Goal: Transaction & Acquisition: Purchase product/service

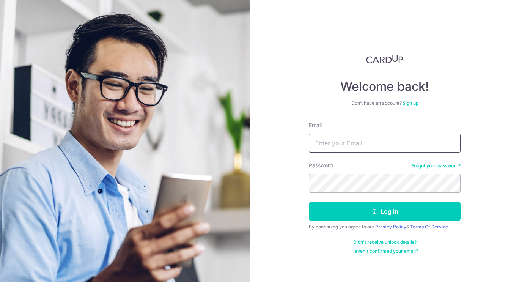
click at [373, 138] on input "Email" at bounding box center [385, 142] width 152 height 19
type input "linusnh@gmail.com"
click at [309, 202] on button "Log in" at bounding box center [385, 211] width 152 height 19
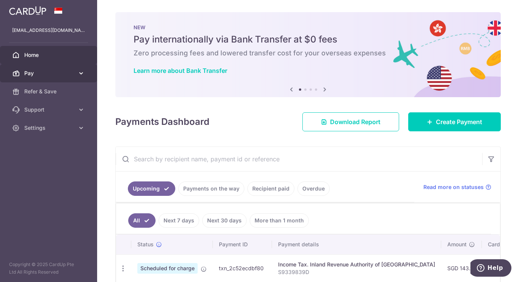
click at [64, 74] on span "Pay" at bounding box center [49, 73] width 50 height 8
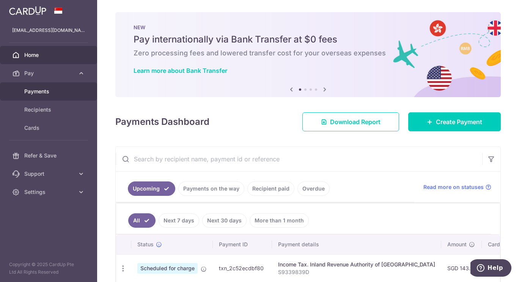
click at [64, 88] on span "Payments" at bounding box center [49, 92] width 50 height 8
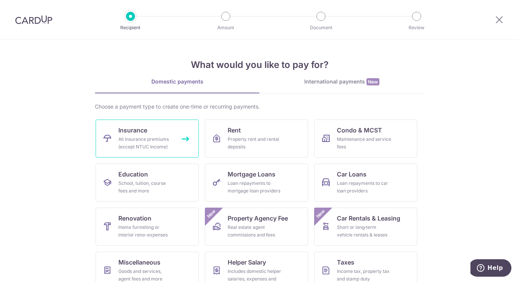
click at [155, 138] on div "All insurance premiums (except NTUC Income)" at bounding box center [145, 142] width 55 height 15
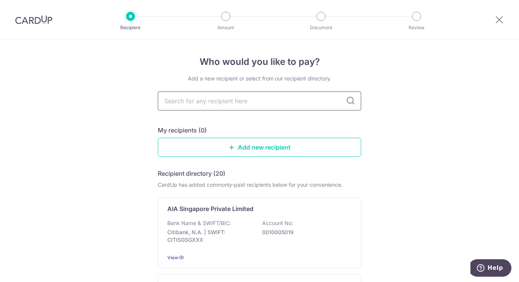
click at [224, 101] on input "text" at bounding box center [259, 100] width 203 height 19
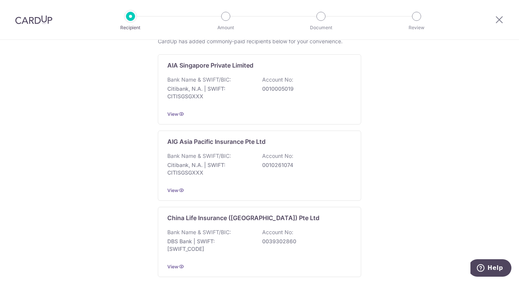
scroll to position [152, 0]
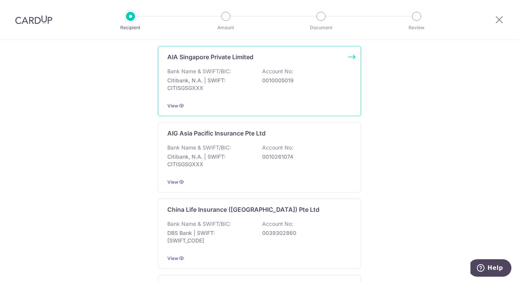
click at [284, 95] on div "Bank Name & SWIFT/BIC: Citibank, N.A. | SWIFT: CITISGSGXXX Account No: 00100050…" at bounding box center [259, 81] width 184 height 28
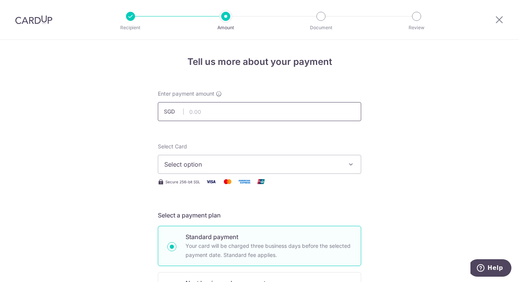
click at [260, 114] on input "text" at bounding box center [259, 111] width 203 height 19
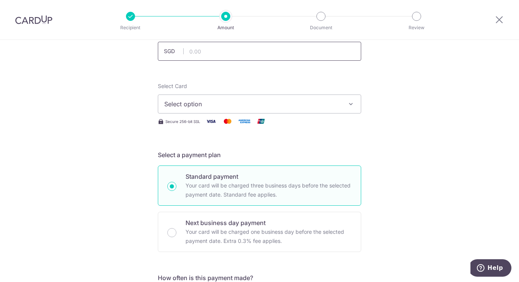
scroll to position [14, 0]
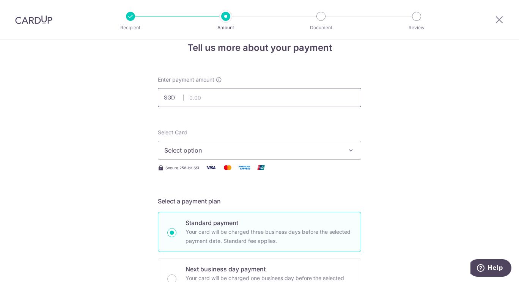
click at [273, 94] on input "text" at bounding box center [259, 97] width 203 height 19
type input "200.00"
click at [333, 148] on span "Select option" at bounding box center [252, 150] width 177 height 9
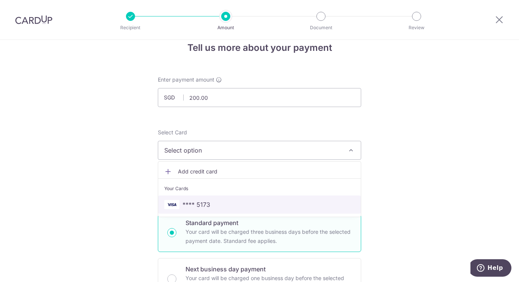
click at [287, 203] on span "**** 5173" at bounding box center [259, 204] width 190 height 9
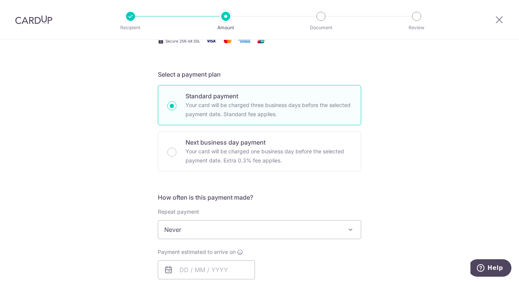
scroll to position [267, 0]
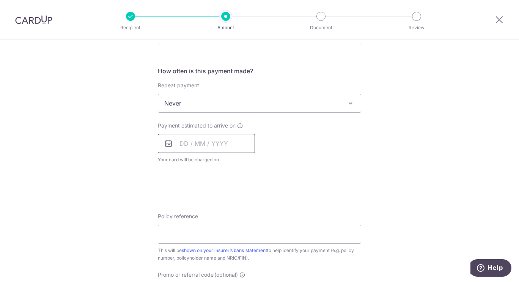
click at [201, 147] on input "text" at bounding box center [206, 143] width 97 height 19
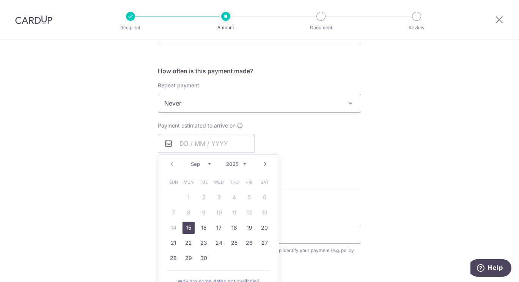
click at [185, 226] on link "15" at bounding box center [188, 227] width 12 height 12
type input "15/09/2025"
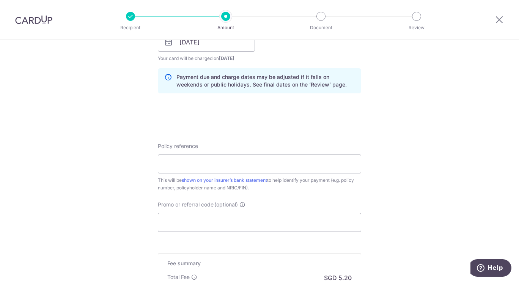
click at [259, 189] on div "This will be shown on your insurer’s bank statement to help identify your payme…" at bounding box center [259, 183] width 203 height 15
click at [269, 167] on input "Policy reference" at bounding box center [259, 163] width 203 height 19
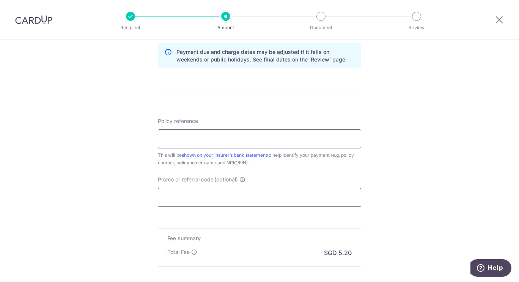
scroll to position [444, 0]
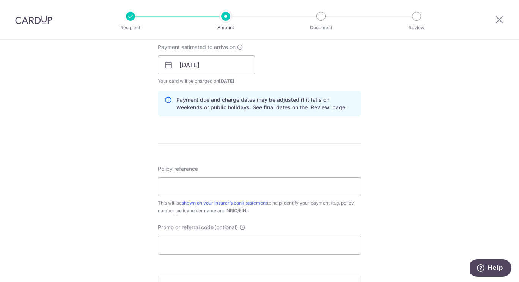
scroll to position [354, 0]
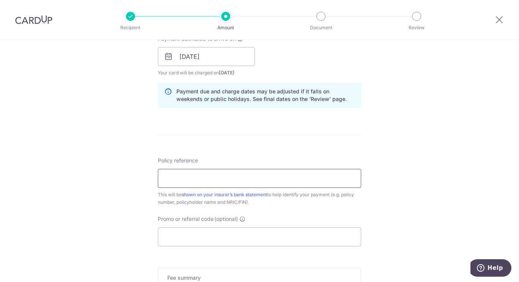
click at [279, 176] on input "Policy reference" at bounding box center [259, 178] width 203 height 19
paste input "U124726422"
type input "U124726422"
click at [262, 232] on input "Promo or referral code (optional)" at bounding box center [259, 236] width 203 height 19
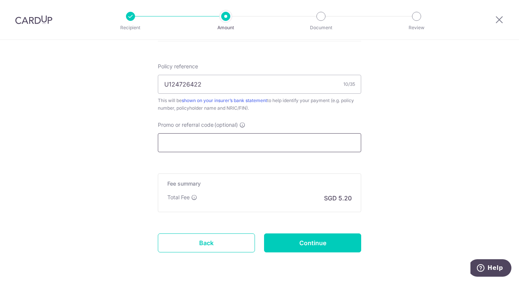
scroll to position [455, 0]
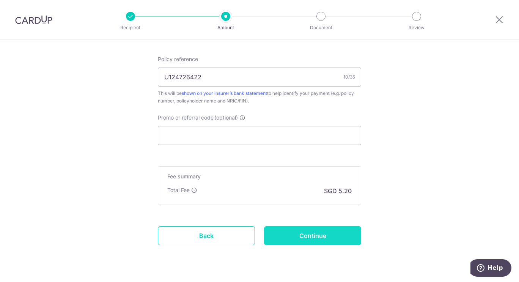
click at [320, 239] on input "Continue" at bounding box center [312, 235] width 97 height 19
type input "Create Schedule"
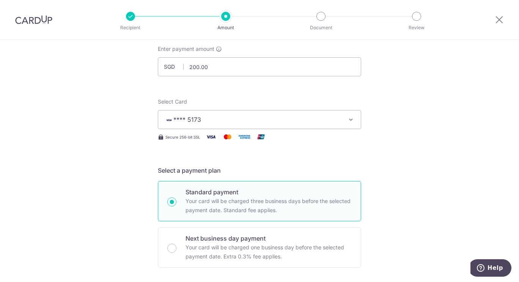
scroll to position [0, 0]
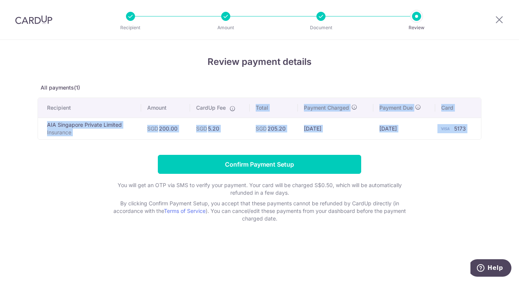
click at [232, 110] on icon at bounding box center [232, 108] width 6 height 6
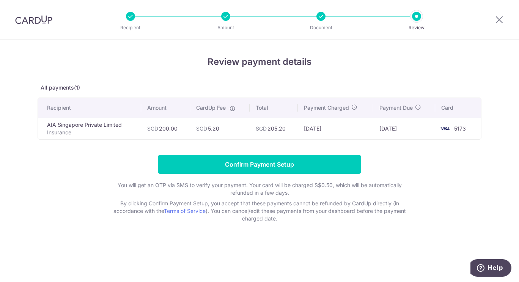
click at [232, 110] on icon at bounding box center [232, 108] width 6 height 6
click at [451, 202] on form "Confirm Payment Setup You will get an OTP via SMS to verify your payment. Your …" at bounding box center [260, 188] width 444 height 67
drag, startPoint x: 497, startPoint y: 21, endPoint x: 297, endPoint y: 39, distance: 200.6
click at [497, 21] on icon at bounding box center [498, 19] width 9 height 9
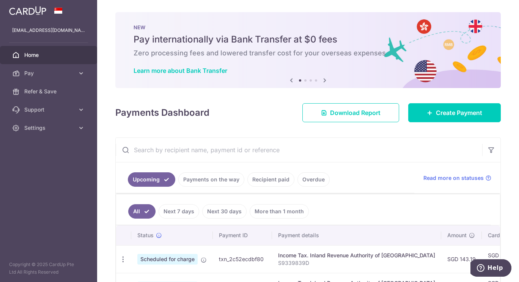
scroll to position [25, 0]
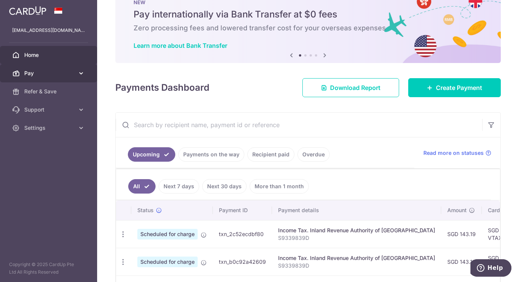
click at [61, 69] on link "Pay" at bounding box center [48, 73] width 97 height 18
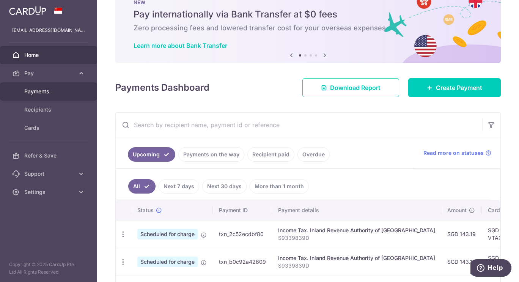
click at [44, 92] on span "Payments" at bounding box center [49, 92] width 50 height 8
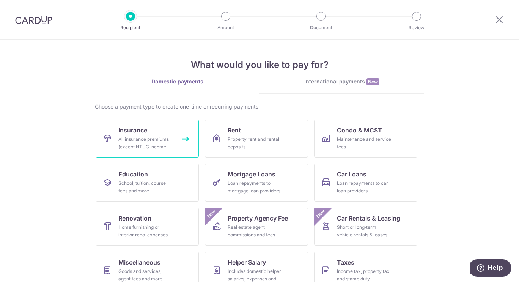
click at [164, 134] on link "Insurance All insurance premiums (except NTUC Income)" at bounding box center [147, 138] width 103 height 38
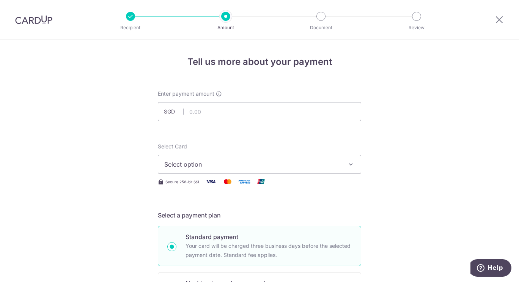
click at [216, 163] on span "Select option" at bounding box center [252, 164] width 177 height 9
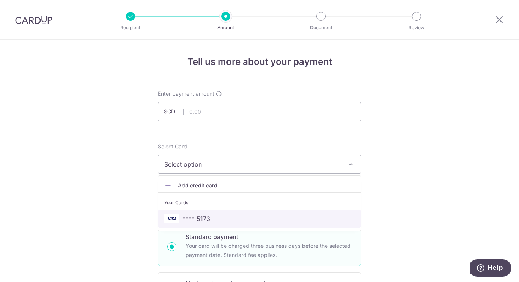
click at [210, 215] on span "**** 5173" at bounding box center [259, 218] width 190 height 9
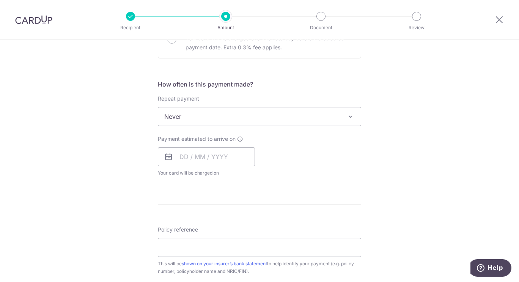
scroll to position [328, 0]
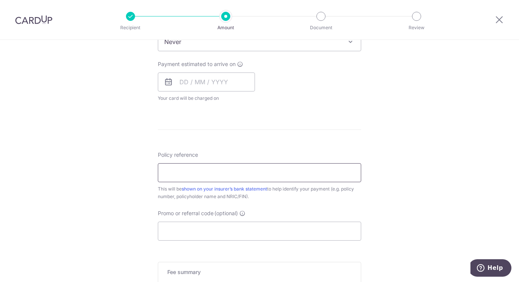
click at [222, 177] on input "Policy reference" at bounding box center [259, 172] width 203 height 19
paste input "OFF225"
type input "OFF225"
click at [252, 127] on form "Enter payment amount SGD Select Card **** 5173 Add credit card Your Cards **** …" at bounding box center [259, 62] width 203 height 600
click at [235, 230] on input "Promo or referral code (optional)" at bounding box center [259, 230] width 203 height 19
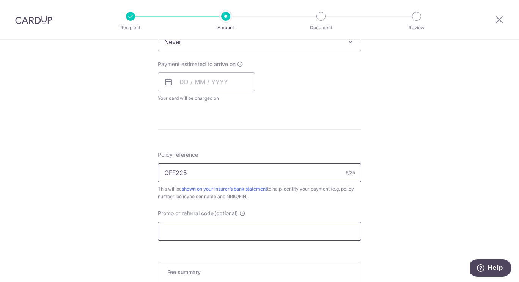
paste input "OFF225"
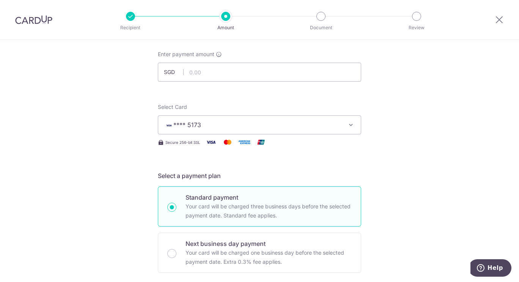
scroll to position [0, 0]
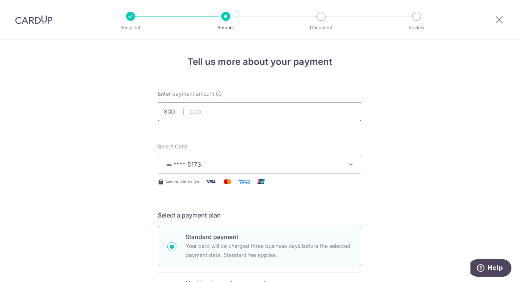
type input "OFF225"
click at [232, 109] on input "text" at bounding box center [259, 111] width 203 height 19
type input "200.00"
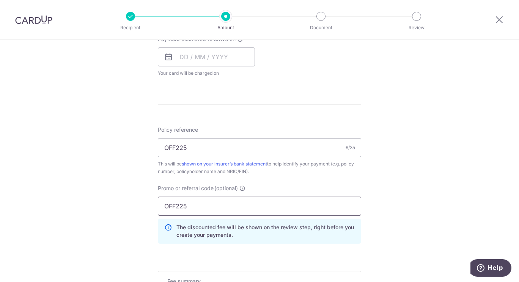
scroll to position [354, 0]
click at [217, 146] on input "OFF225" at bounding box center [259, 147] width 203 height 19
paste input "U124726422"
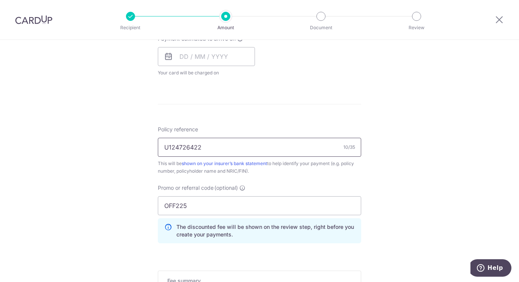
type input "U124726422"
click at [424, 171] on div "Tell us more about your payment Enter payment amount SGD 200.00 200.00 Select C…" at bounding box center [259, 46] width 519 height 720
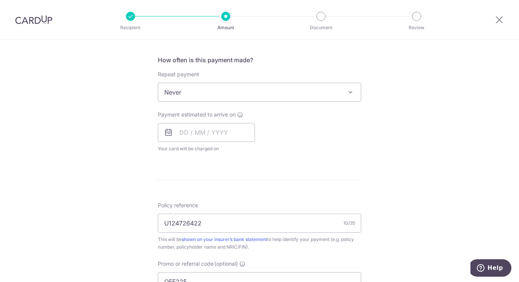
scroll to position [478, 0]
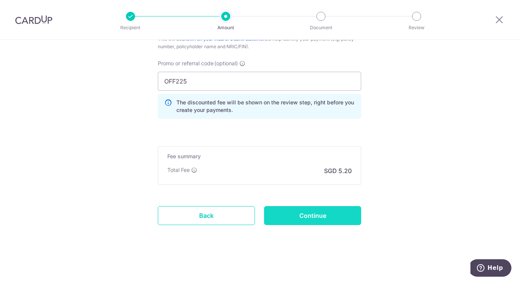
click at [310, 210] on input "Continue" at bounding box center [312, 215] width 97 height 19
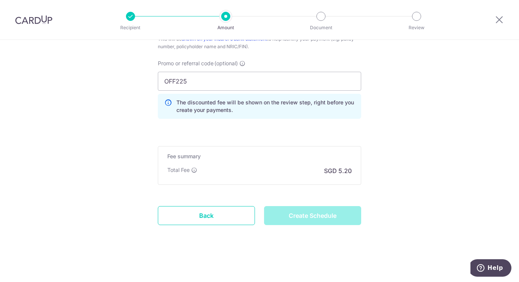
type input "Create Schedule"
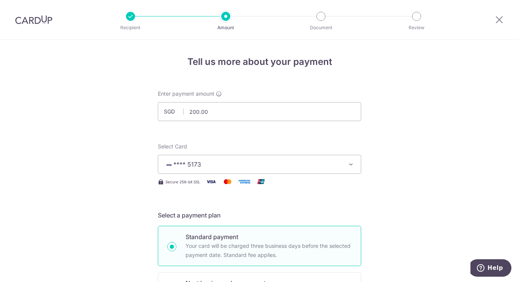
scroll to position [307, 0]
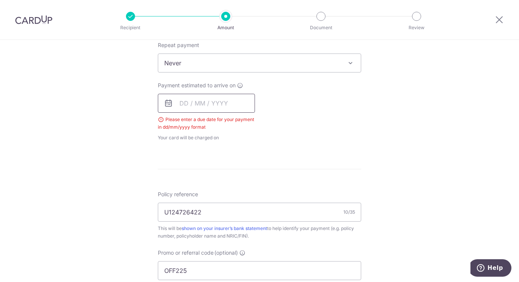
click at [230, 103] on input "text" at bounding box center [206, 103] width 97 height 19
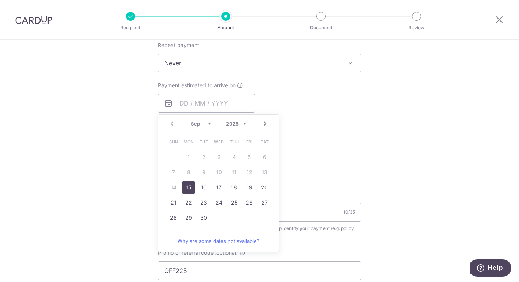
drag, startPoint x: 190, startPoint y: 184, endPoint x: 381, endPoint y: 94, distance: 211.6
click at [190, 184] on link "15" at bounding box center [188, 187] width 12 height 12
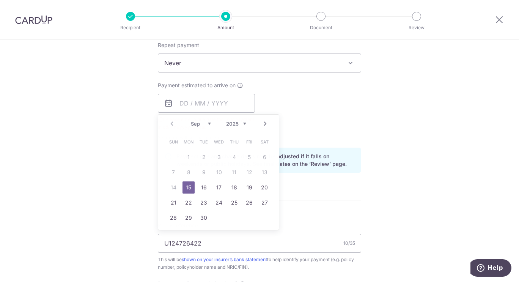
type input "[DATE]"
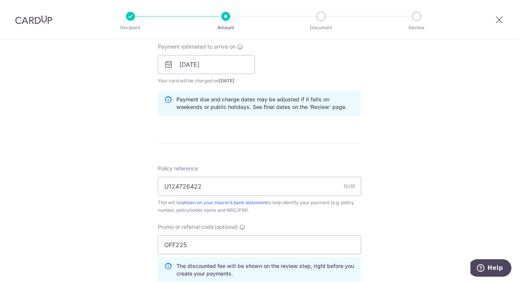
scroll to position [509, 0]
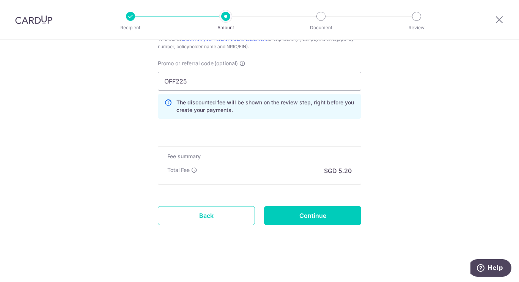
drag, startPoint x: 406, startPoint y: 105, endPoint x: 353, endPoint y: 245, distance: 150.2
click at [328, 214] on input "Continue" at bounding box center [312, 215] width 97 height 19
type input "Create Schedule"
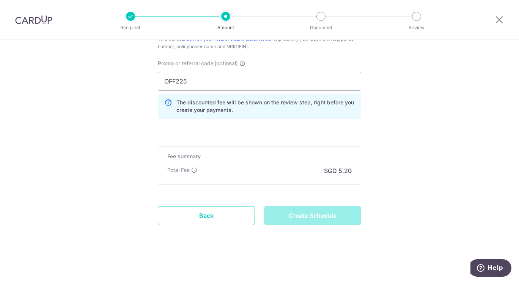
scroll to position [463, 0]
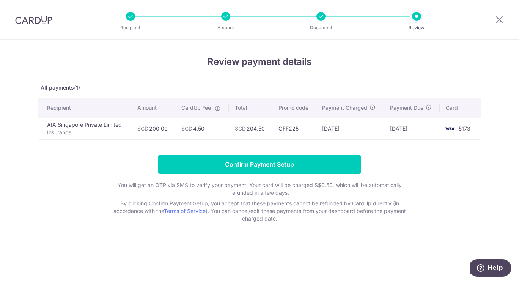
click at [393, 152] on div "Review payment details All payments(1) Recipient Amount CardUp Fee Total Promo …" at bounding box center [260, 138] width 444 height 167
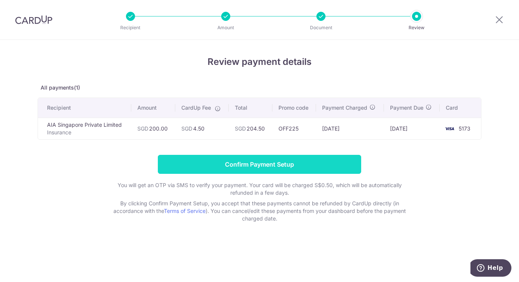
click at [296, 165] on input "Confirm Payment Setup" at bounding box center [259, 164] width 203 height 19
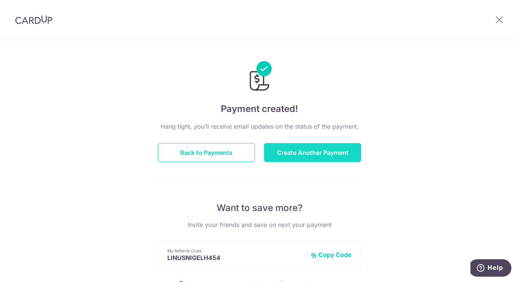
click at [301, 154] on button "Create Another Payment" at bounding box center [312, 152] width 97 height 19
click at [329, 155] on button "Create Another Payment" at bounding box center [312, 152] width 97 height 19
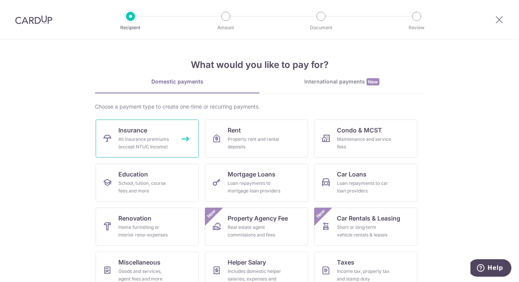
click at [151, 147] on div "All insurance premiums (except NTUC Income)" at bounding box center [145, 142] width 55 height 15
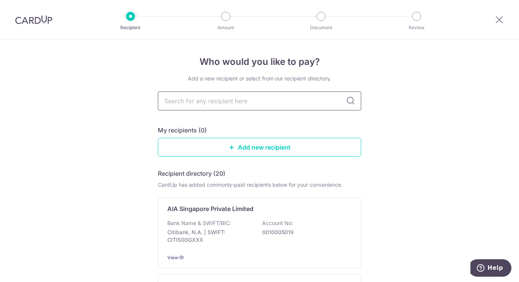
click at [237, 102] on input "text" at bounding box center [259, 100] width 203 height 19
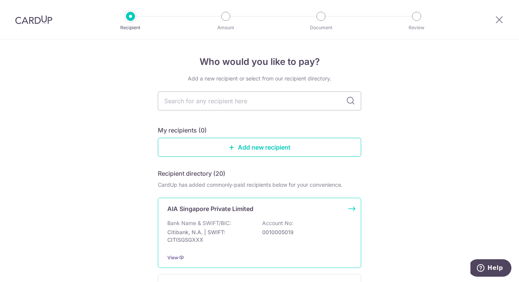
click at [300, 225] on div "Bank Name & SWIFT/BIC: Citibank, N.A. | SWIFT: CITISGSGXXX Account No: 00100050…" at bounding box center [259, 233] width 184 height 28
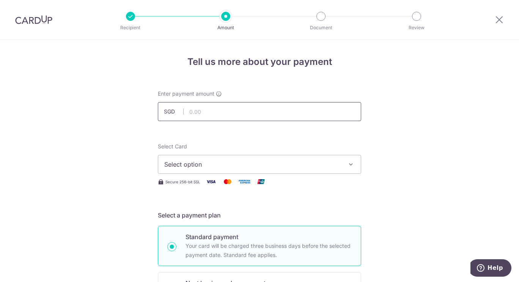
click at [249, 110] on input "text" at bounding box center [259, 111] width 203 height 19
type input "179.63"
click at [322, 158] on button "Select option" at bounding box center [259, 164] width 203 height 19
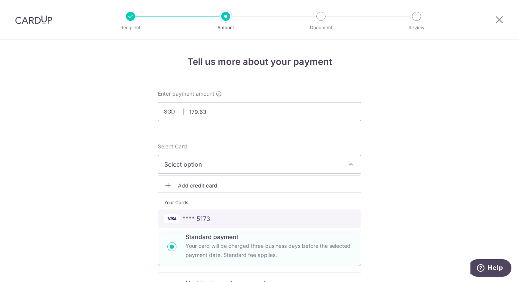
click at [251, 217] on span "**** 5173" at bounding box center [259, 218] width 190 height 9
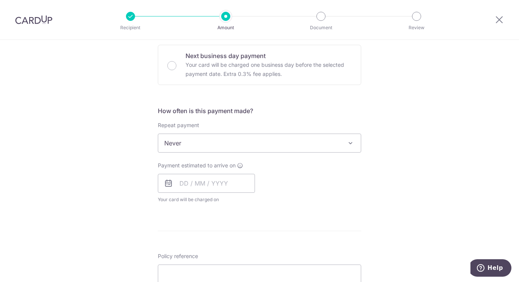
scroll to position [227, 0]
click at [201, 182] on input "text" at bounding box center [206, 182] width 97 height 19
click at [189, 266] on link "15" at bounding box center [188, 267] width 12 height 12
type input "[DATE]"
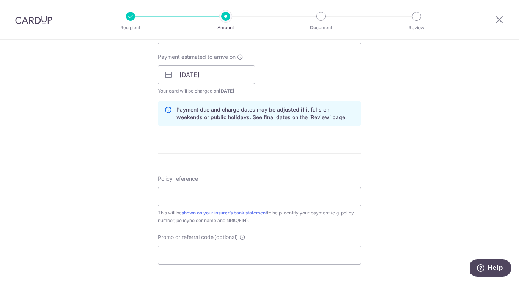
scroll to position [379, 0]
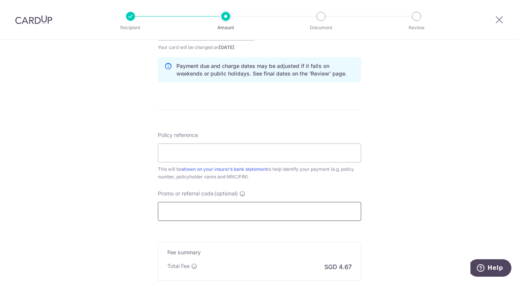
click at [241, 215] on input "Promo or referral code (optional)" at bounding box center [259, 211] width 203 height 19
paste input "U124726422"
type input "U124726422"
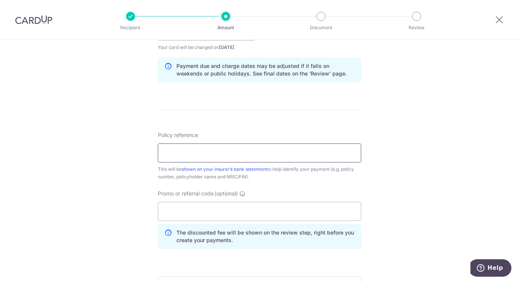
click at [237, 155] on input "Policy reference" at bounding box center [259, 152] width 203 height 19
paste input "U124726422"
type input "U124726422"
click at [255, 214] on input "Promo or referral code (optional)" at bounding box center [259, 211] width 203 height 19
type input "OFF225"
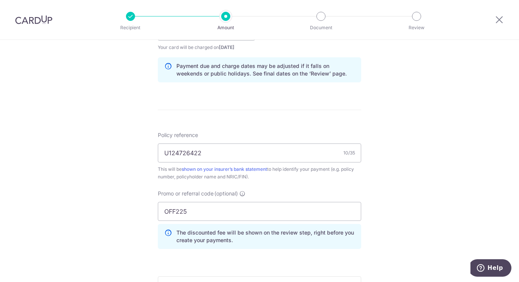
click at [417, 129] on div "Tell us more about your payment Enter payment amount SGD 179.63 179.63 Select C…" at bounding box center [259, 36] width 519 height 751
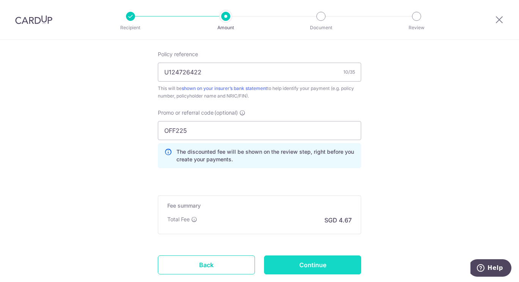
scroll to position [484, 0]
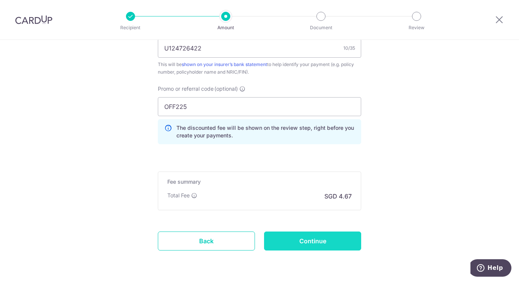
click at [315, 240] on input "Continue" at bounding box center [312, 240] width 97 height 19
type input "Create Schedule"
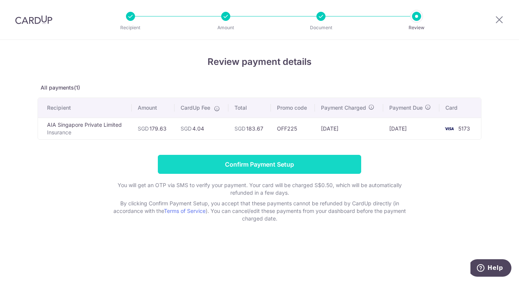
click at [310, 165] on input "Confirm Payment Setup" at bounding box center [259, 164] width 203 height 19
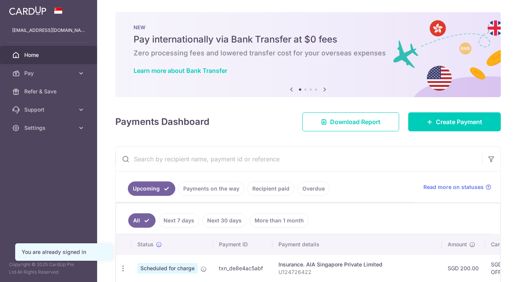
scroll to position [76, 0]
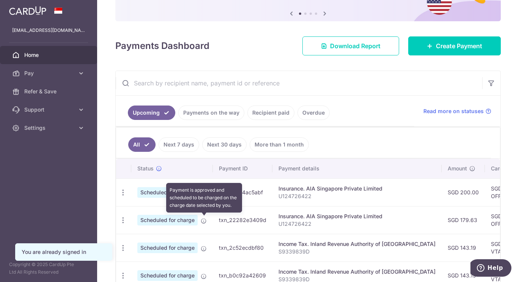
click at [202, 221] on icon at bounding box center [204, 221] width 6 height 6
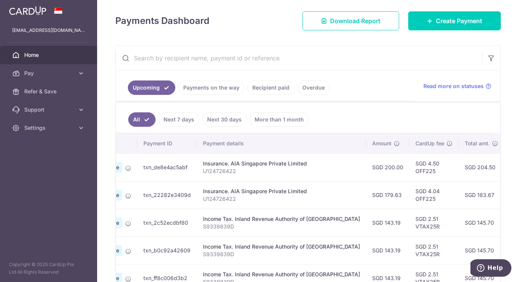
scroll to position [0, 205]
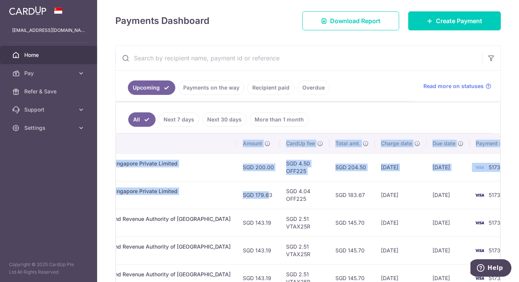
drag, startPoint x: 439, startPoint y: 197, endPoint x: 514, endPoint y: 199, distance: 75.1
click at [514, 199] on div "× Pause Schedule Pause all future payments in this series Pause just this one p…" at bounding box center [308, 141] width 422 height 282
click at [469, 202] on td "5173" at bounding box center [498, 195] width 58 height 28
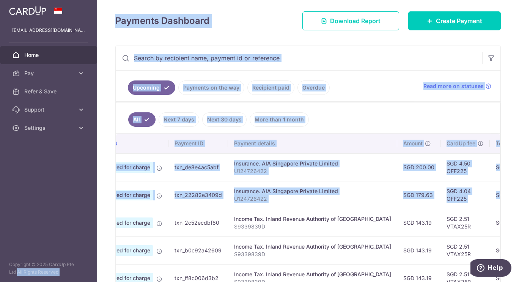
scroll to position [0, 0]
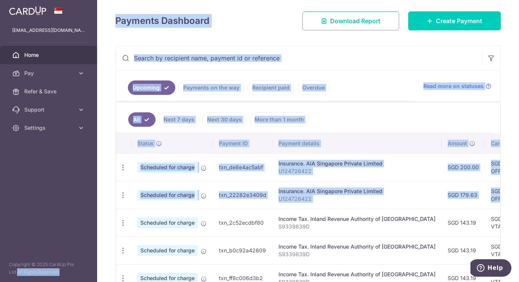
drag, startPoint x: 357, startPoint y: 195, endPoint x: 78, endPoint y: 201, distance: 279.8
click at [78, 201] on main "linusnh@gmail.com Home Pay Payments Recipients Cards Refer & Save Support FAQ C…" at bounding box center [259, 141] width 519 height 282
drag, startPoint x: 238, startPoint y: 199, endPoint x: 229, endPoint y: 199, distance: 9.1
click at [238, 199] on td "txn_22282e3409d" at bounding box center [243, 195] width 60 height 28
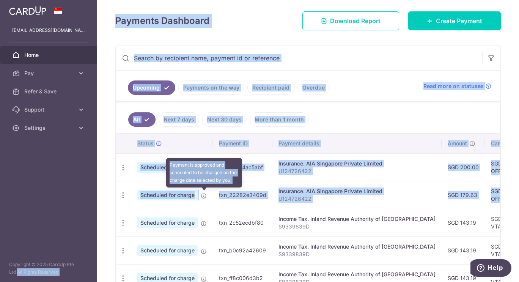
click at [204, 196] on icon at bounding box center [204, 196] width 6 height 6
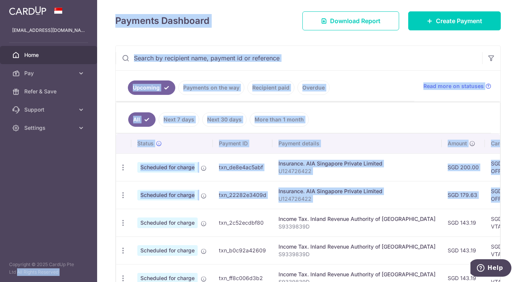
click at [221, 31] on div "× Pause Schedule Pause all future payments in this series Pause just this one p…" at bounding box center [308, 141] width 422 height 282
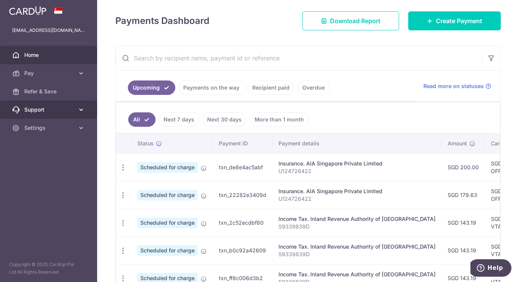
click at [82, 109] on icon at bounding box center [81, 110] width 8 height 8
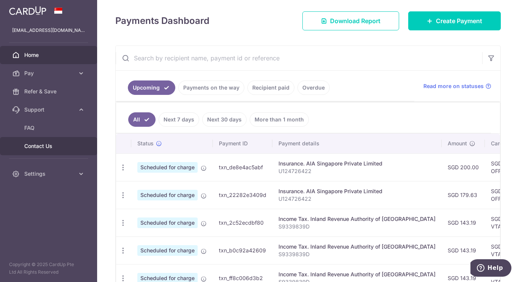
click at [41, 146] on span "Contact Us" at bounding box center [49, 146] width 50 height 8
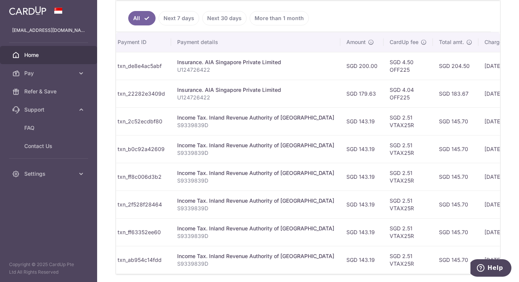
scroll to position [0, 205]
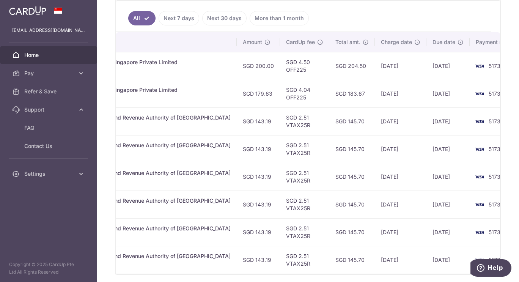
drag, startPoint x: 341, startPoint y: 95, endPoint x: 479, endPoint y: 88, distance: 138.1
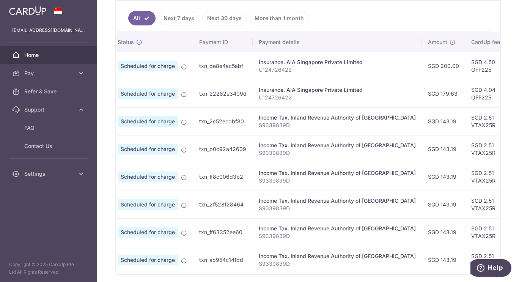
scroll to position [0, 0]
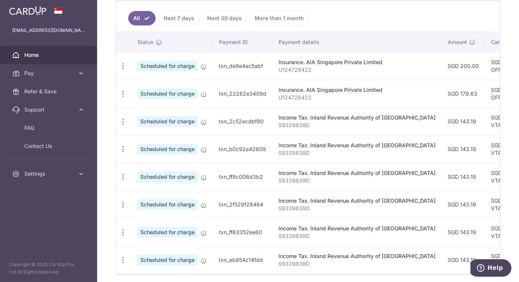
drag, startPoint x: 459, startPoint y: 96, endPoint x: 320, endPoint y: 96, distance: 139.1
click at [50, 77] on link "Pay" at bounding box center [48, 73] width 97 height 18
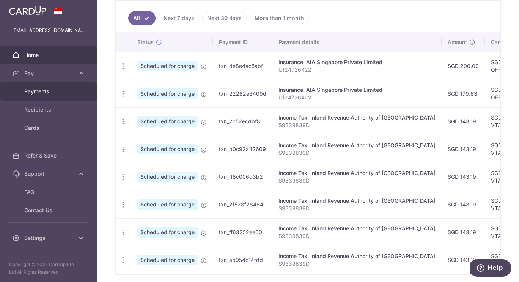
click at [43, 92] on span "Payments" at bounding box center [49, 92] width 50 height 8
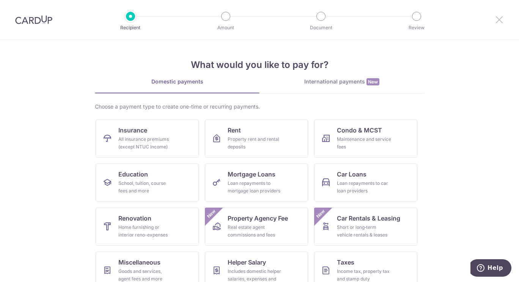
click at [494, 16] on icon at bounding box center [498, 19] width 9 height 9
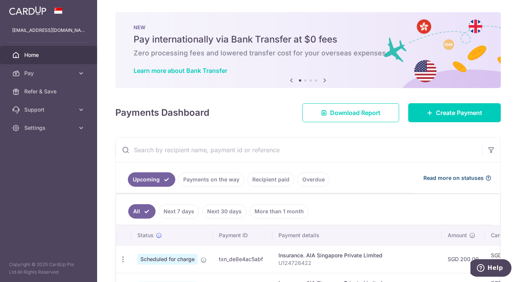
click at [485, 179] on icon at bounding box center [488, 178] width 6 height 6
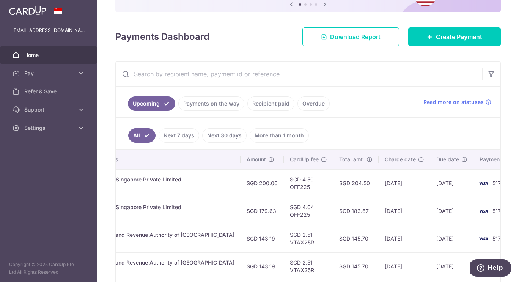
scroll to position [0, 205]
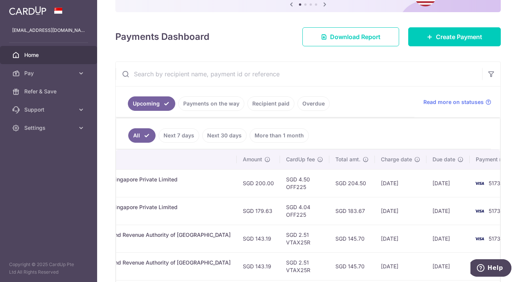
drag, startPoint x: 238, startPoint y: 212, endPoint x: 412, endPoint y: 208, distance: 174.0
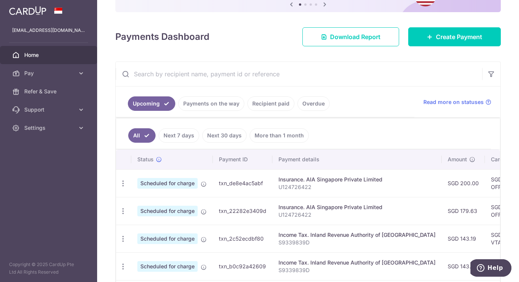
drag, startPoint x: 364, startPoint y: 201, endPoint x: 0, endPoint y: 174, distance: 365.3
click at [50, 109] on span "Support" at bounding box center [49, 110] width 50 height 8
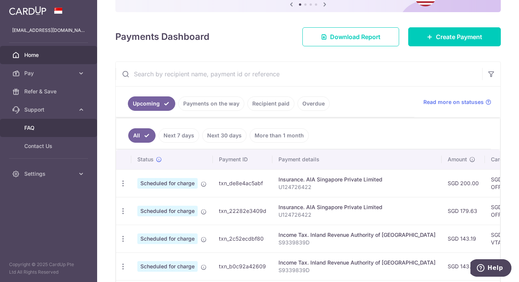
click at [33, 124] on link "FAQ" at bounding box center [48, 128] width 97 height 18
click at [493, 262] on button "Help" at bounding box center [489, 267] width 43 height 17
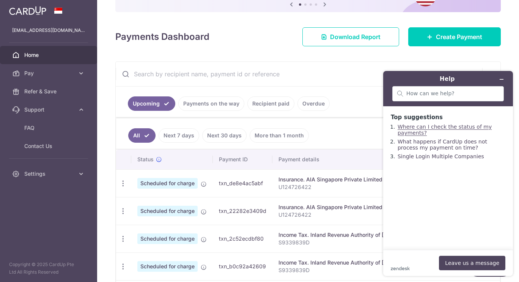
click at [443, 128] on link "Where can I check the status of my payments?" at bounding box center [444, 130] width 94 height 12
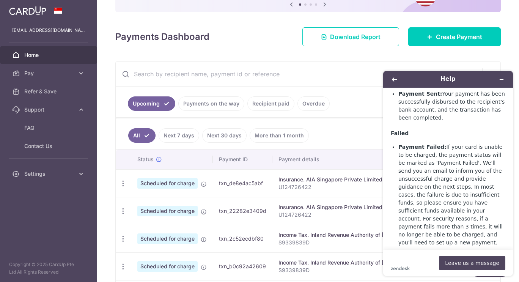
scroll to position [580, 0]
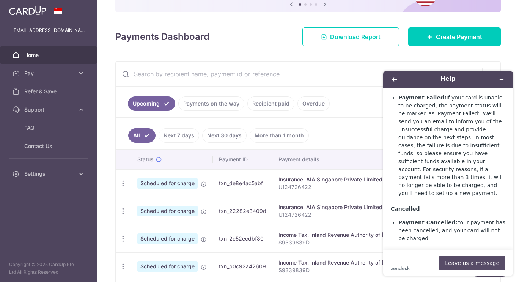
click at [469, 261] on button "Leave us a message" at bounding box center [472, 263] width 66 height 14
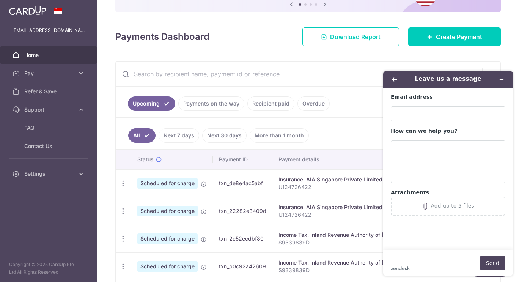
click at [217, 53] on div "× Pause Schedule Pause all future payments in this series Pause just this one p…" at bounding box center [308, 141] width 422 height 282
click at [60, 172] on span "Settings" at bounding box center [49, 174] width 50 height 8
click at [61, 70] on span "Pay" at bounding box center [49, 73] width 50 height 8
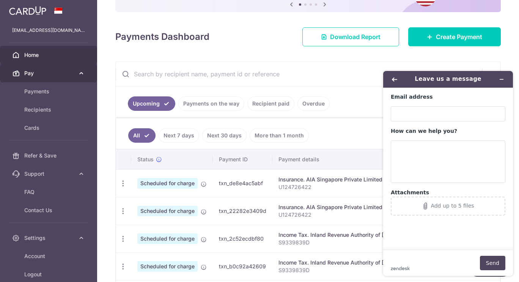
click at [61, 70] on span "Pay" at bounding box center [49, 73] width 50 height 8
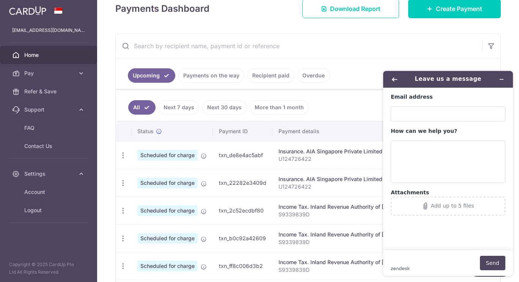
scroll to position [177, 0]
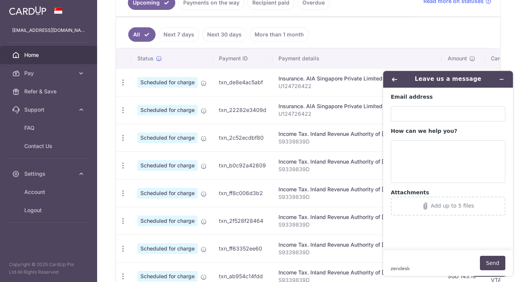
click at [301, 114] on p "U124726422" at bounding box center [356, 114] width 157 height 8
click at [223, 112] on td "txn_22282e3409d" at bounding box center [243, 110] width 60 height 28
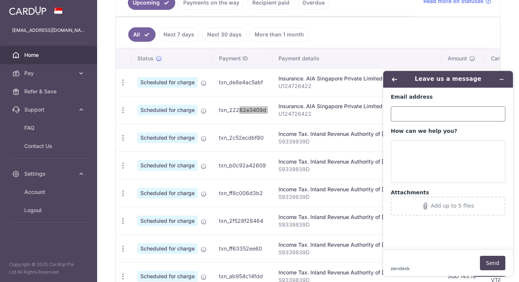
drag, startPoint x: 440, startPoint y: 105, endPoint x: 441, endPoint y: 116, distance: 11.1
click at [440, 107] on div "Email address" at bounding box center [447, 107] width 114 height 28
click at [441, 118] on input "Email address" at bounding box center [447, 113] width 114 height 15
type input "[EMAIL_ADDRESS][DOMAIN_NAME]"
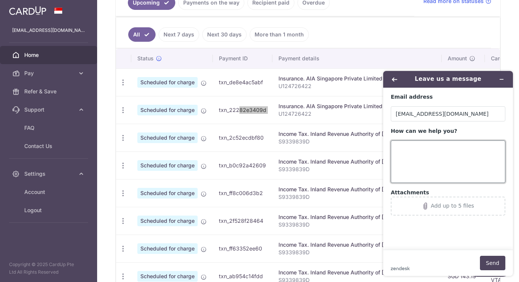
drag, startPoint x: 420, startPoint y: 154, endPoint x: 411, endPoint y: 155, distance: 8.8
click at [419, 154] on textarea "How can we help you?" at bounding box center [447, 161] width 114 height 42
type textarea "i scheduled two payments, but i've input the wrong policy number. What should i…"
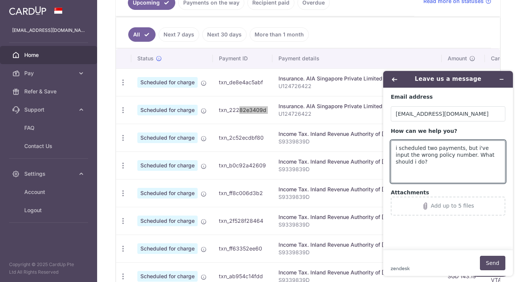
click at [497, 259] on button "Send" at bounding box center [492, 263] width 25 height 14
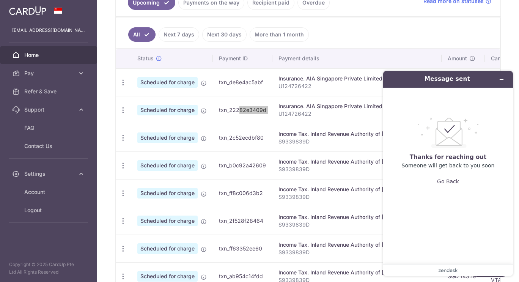
click at [450, 184] on button "Go Back" at bounding box center [448, 181] width 22 height 14
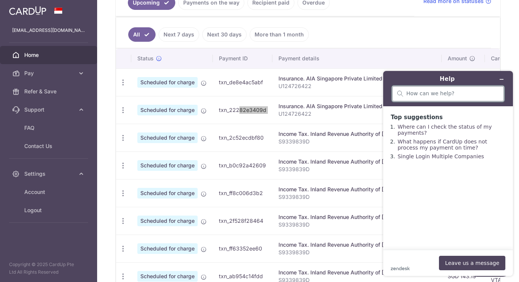
click at [477, 92] on input "search" at bounding box center [452, 93] width 92 height 7
type input "wrong"
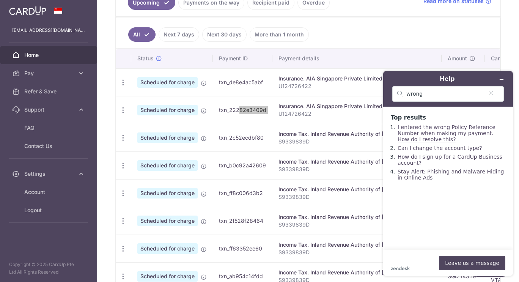
click at [452, 135] on link "I entered the wrong Policy Reference Number when making my payment. How do I re…" at bounding box center [446, 133] width 98 height 18
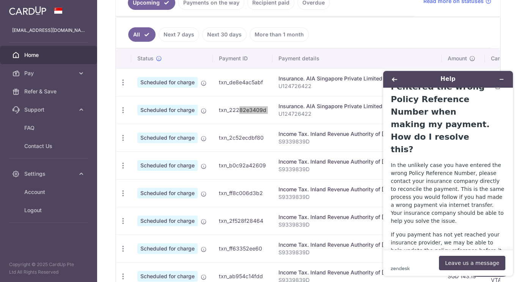
scroll to position [19, 0]
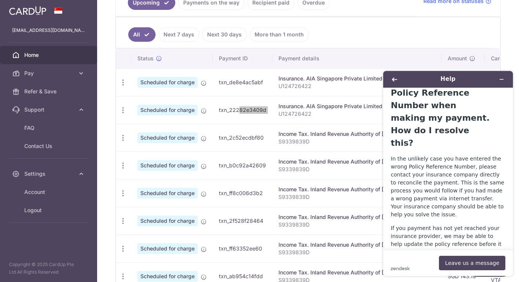
click at [422, 257] on link "[EMAIL_ADDRESS][DOMAIN_NAME]" at bounding box center [429, 264] width 78 height 14
click at [417, 257] on link "[EMAIL_ADDRESS][DOMAIN_NAME]" at bounding box center [429, 264] width 78 height 14
drag, startPoint x: 438, startPoint y: 237, endPoint x: 389, endPoint y: 238, distance: 49.7
click at [389, 238] on main "I entered the wrong Policy Reference Number when making my payment. How do I re…" at bounding box center [449, 169] width 124 height 162
copy link "[EMAIL_ADDRESS][DOMAIN_NAME]"
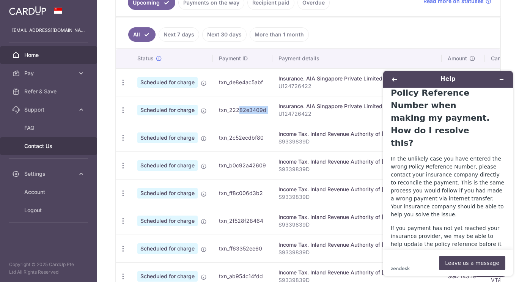
click at [48, 148] on span "Contact Us" at bounding box center [49, 146] width 50 height 8
copy link "[EMAIL_ADDRESS][DOMAIN_NAME]"
